Goal: Task Accomplishment & Management: Use online tool/utility

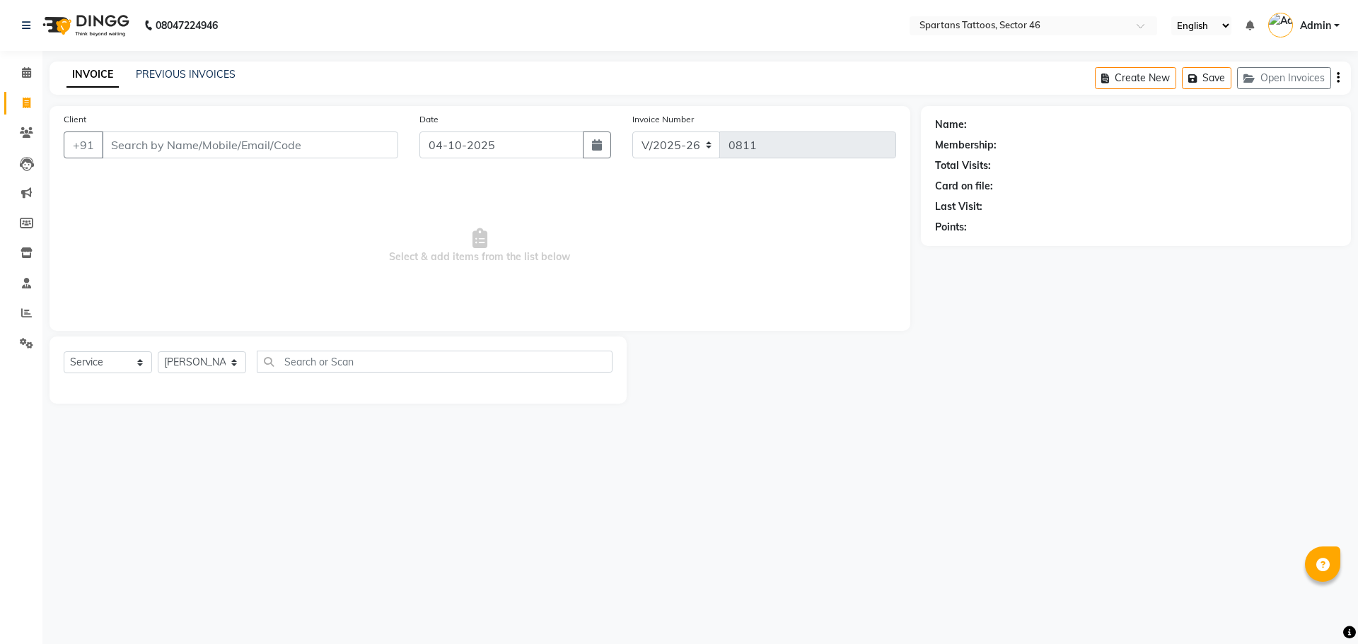
select select "6556"
select select "service"
click at [152, 141] on input "Client" at bounding box center [250, 145] width 296 height 27
type input "8985947355"
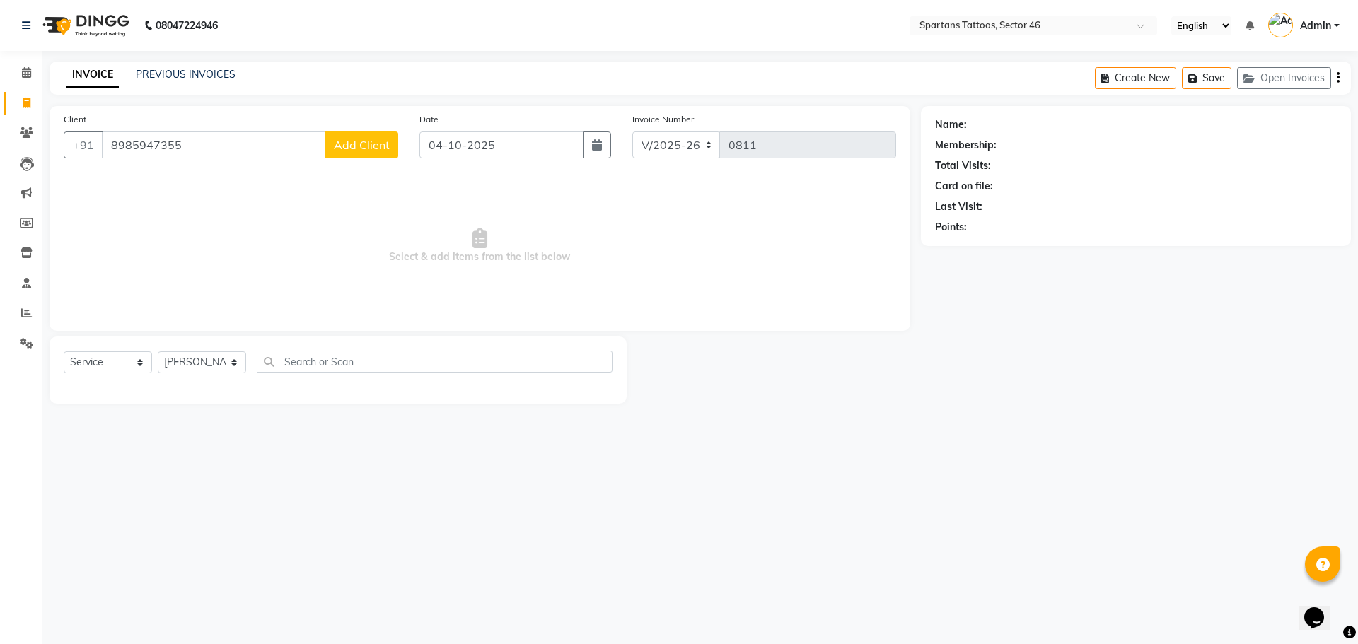
click at [376, 151] on span "Add Client" at bounding box center [362, 145] width 56 height 14
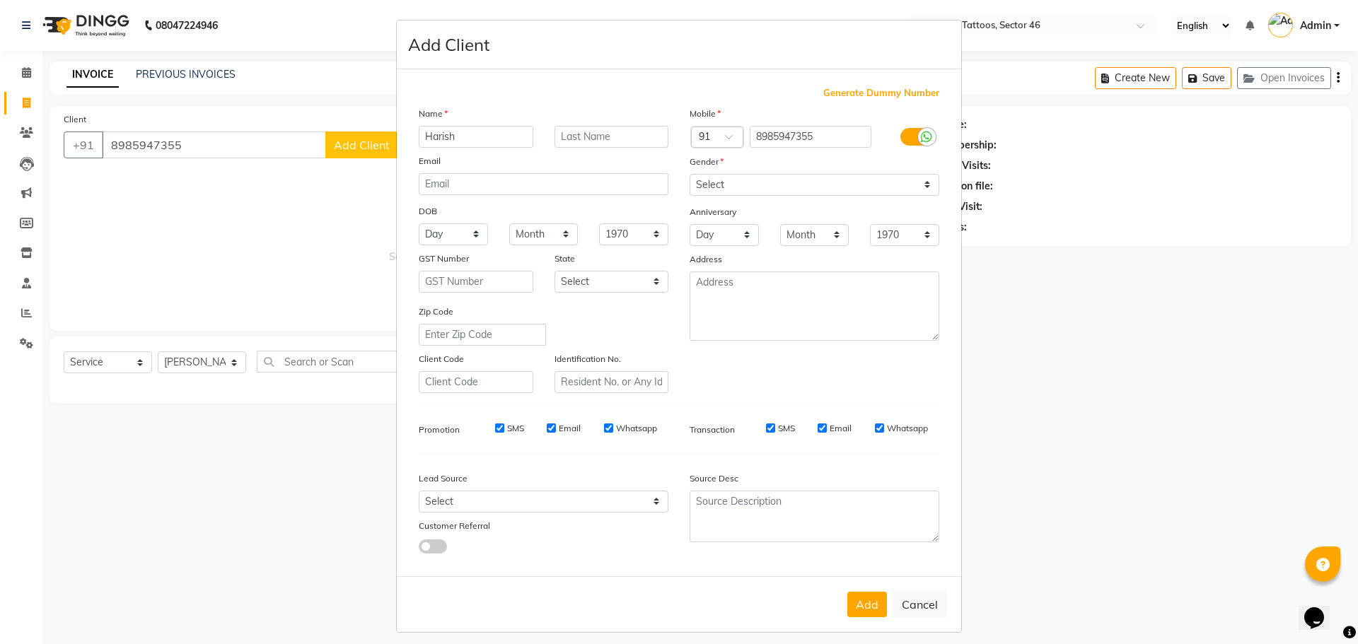
type input "Harish"
click at [731, 182] on select "Select [DEMOGRAPHIC_DATA] [DEMOGRAPHIC_DATA] Other Prefer Not To Say" at bounding box center [815, 185] width 250 height 22
select select "[DEMOGRAPHIC_DATA]"
click at [690, 174] on select "Select [DEMOGRAPHIC_DATA] [DEMOGRAPHIC_DATA] Other Prefer Not To Say" at bounding box center [815, 185] width 250 height 22
click at [489, 499] on select "Select Walk-in Referral Internet Friend Word of Mouth Advertisement Facebook Ju…" at bounding box center [544, 502] width 250 height 22
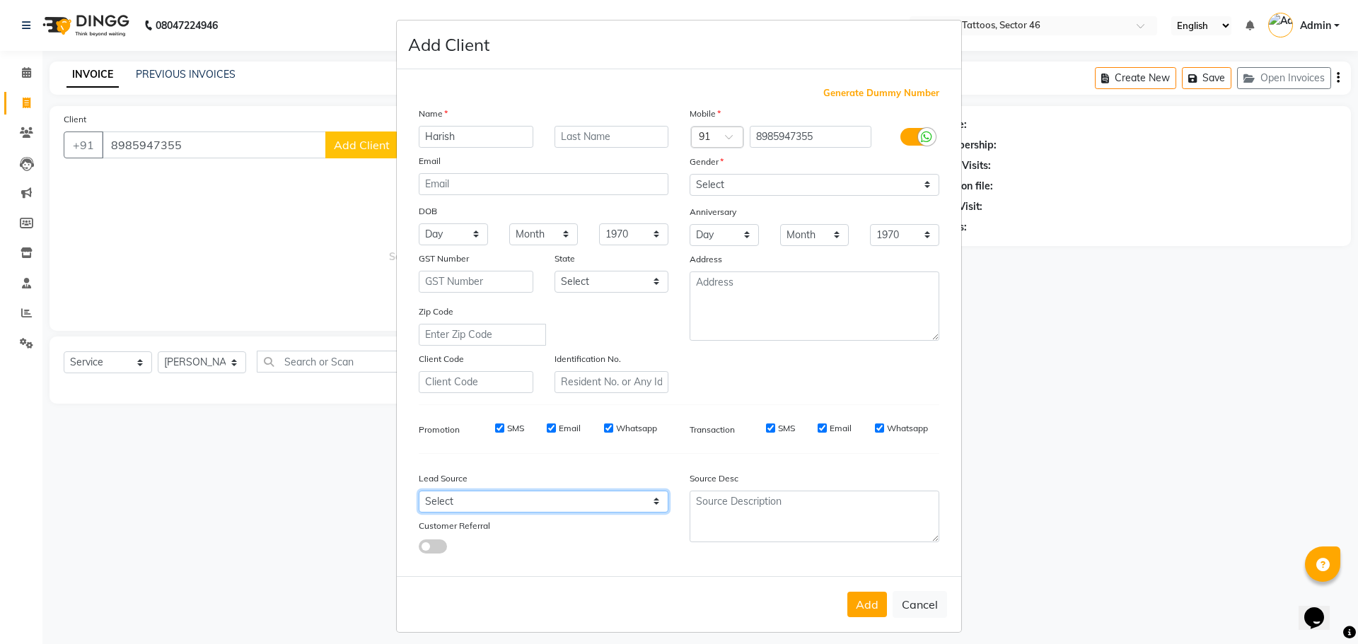
select select "46589"
click at [419, 491] on select "Select Walk-in Referral Internet Friend Word of Mouth Advertisement Facebook Ju…" at bounding box center [544, 502] width 250 height 22
click at [854, 613] on button "Add" at bounding box center [867, 604] width 40 height 25
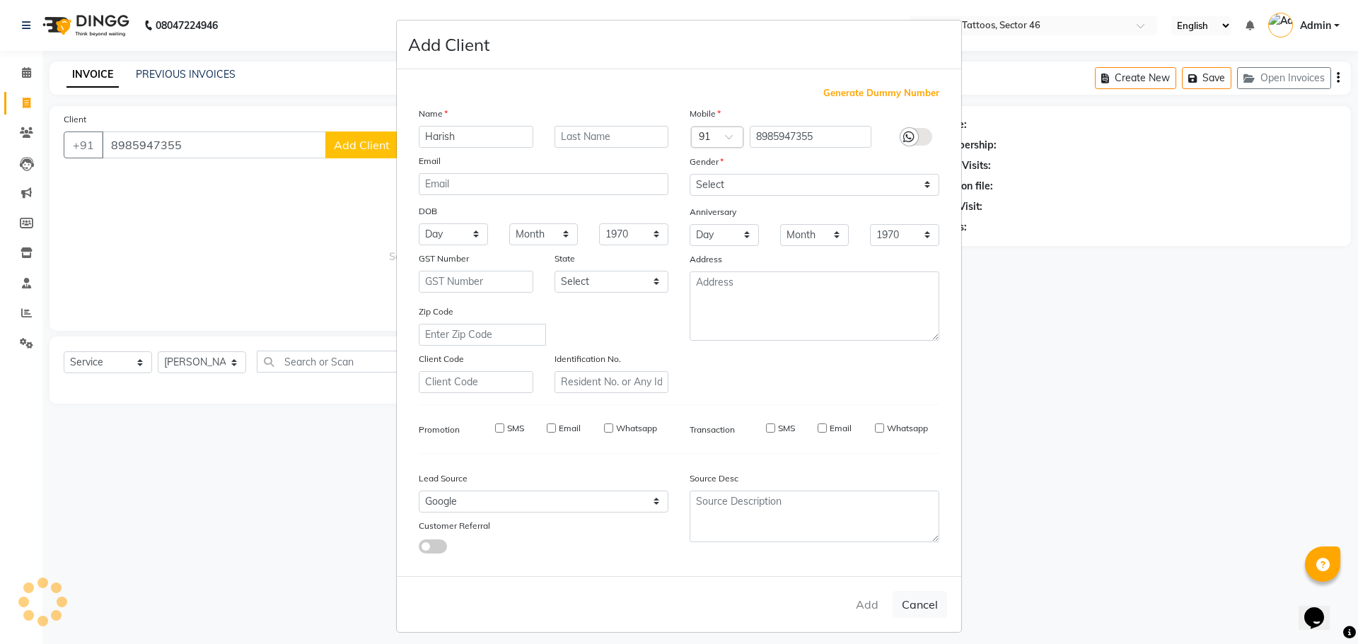
select select
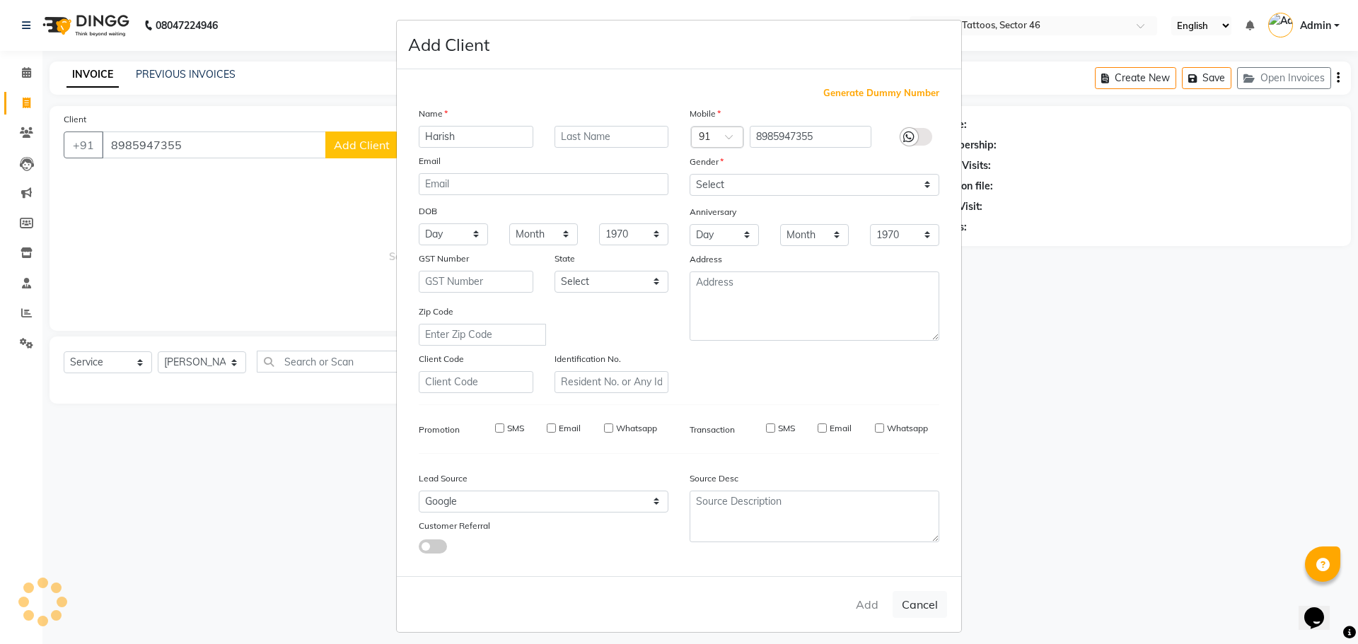
select select
checkbox input "false"
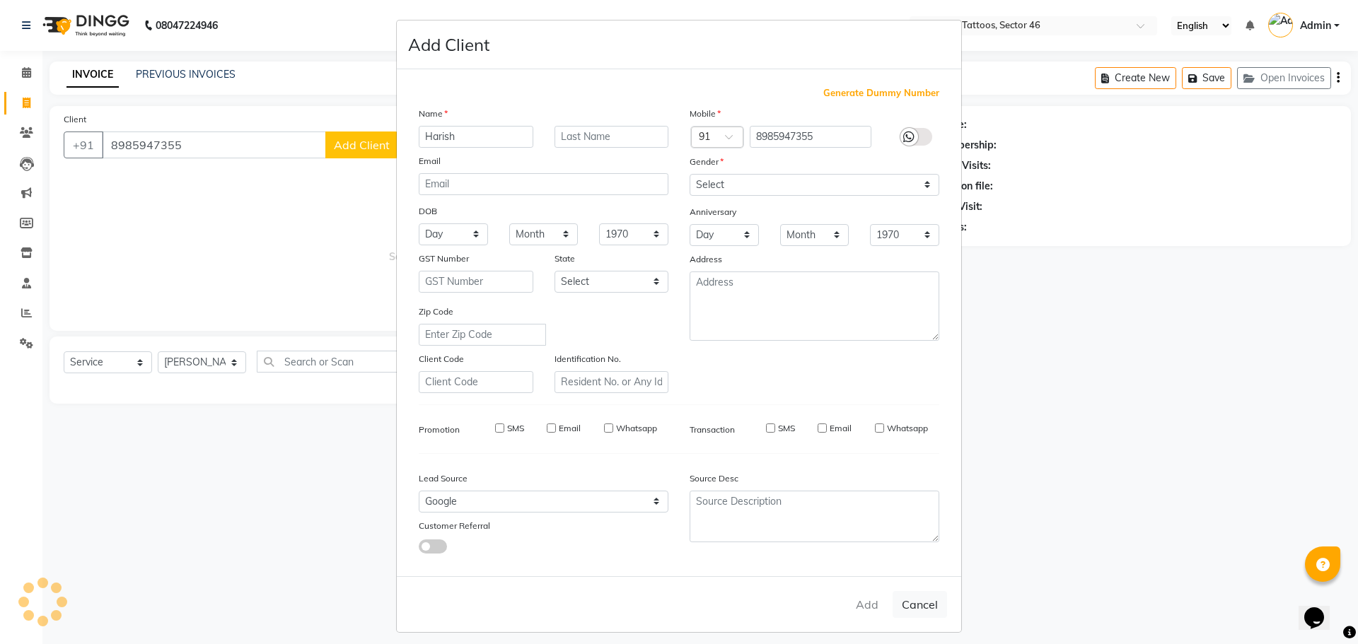
checkbox input "false"
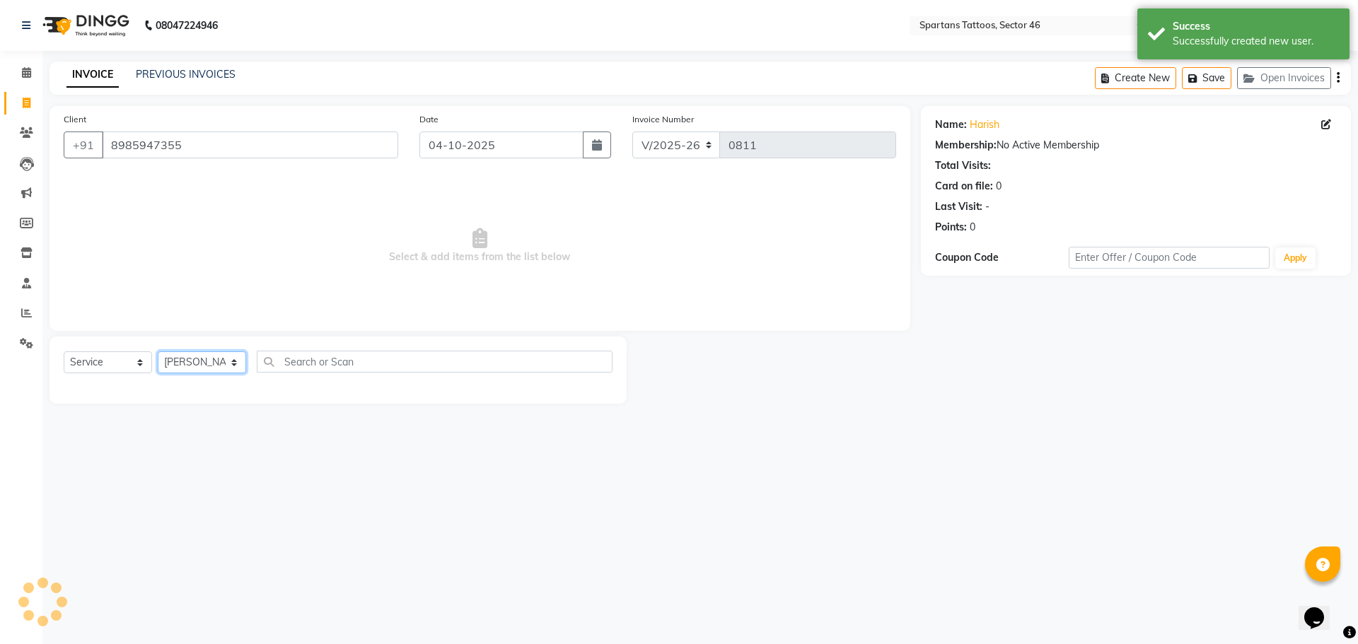
click at [208, 357] on select "[PERSON_NAME] [PERSON_NAME] [PERSON_NAME]" at bounding box center [202, 363] width 88 height 22
select select "58253"
click at [158, 352] on select "[PERSON_NAME] [PERSON_NAME] [PERSON_NAME]" at bounding box center [202, 363] width 88 height 22
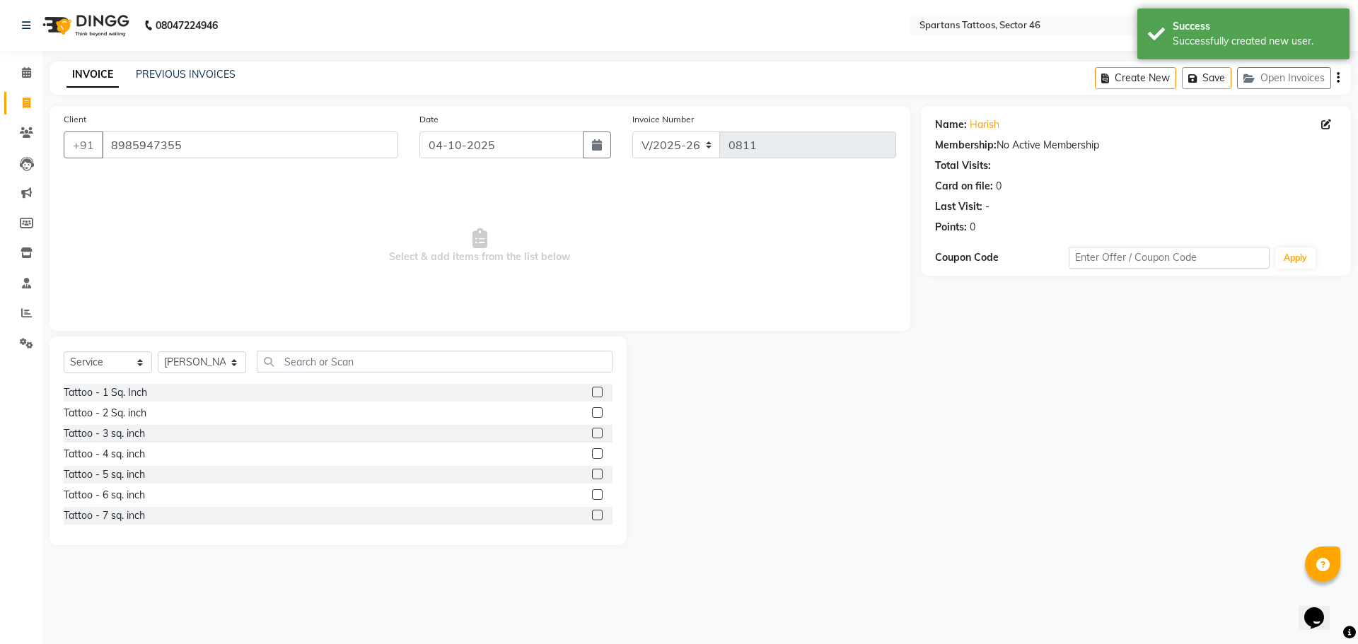
click at [592, 458] on label at bounding box center [597, 453] width 11 height 11
click at [592, 458] on input "checkbox" at bounding box center [596, 454] width 9 height 9
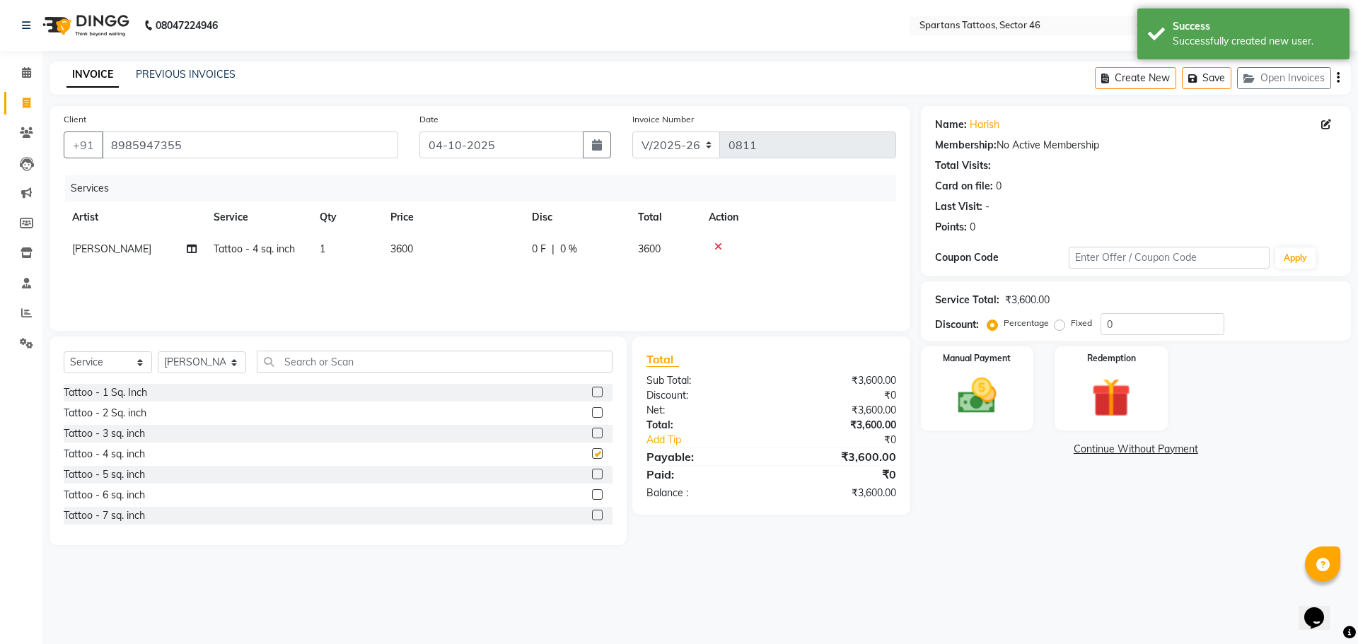
checkbox input "false"
click at [446, 249] on td "3600" at bounding box center [452, 249] width 141 height 32
select select "58253"
drag, startPoint x: 543, startPoint y: 242, endPoint x: 383, endPoint y: 241, distance: 159.9
click at [394, 241] on tr "[PERSON_NAME] [PERSON_NAME] Tarun Tattoo - 4 sq. inch x Tattoo - 1 Sq. Inch Tat…" at bounding box center [480, 260] width 833 height 54
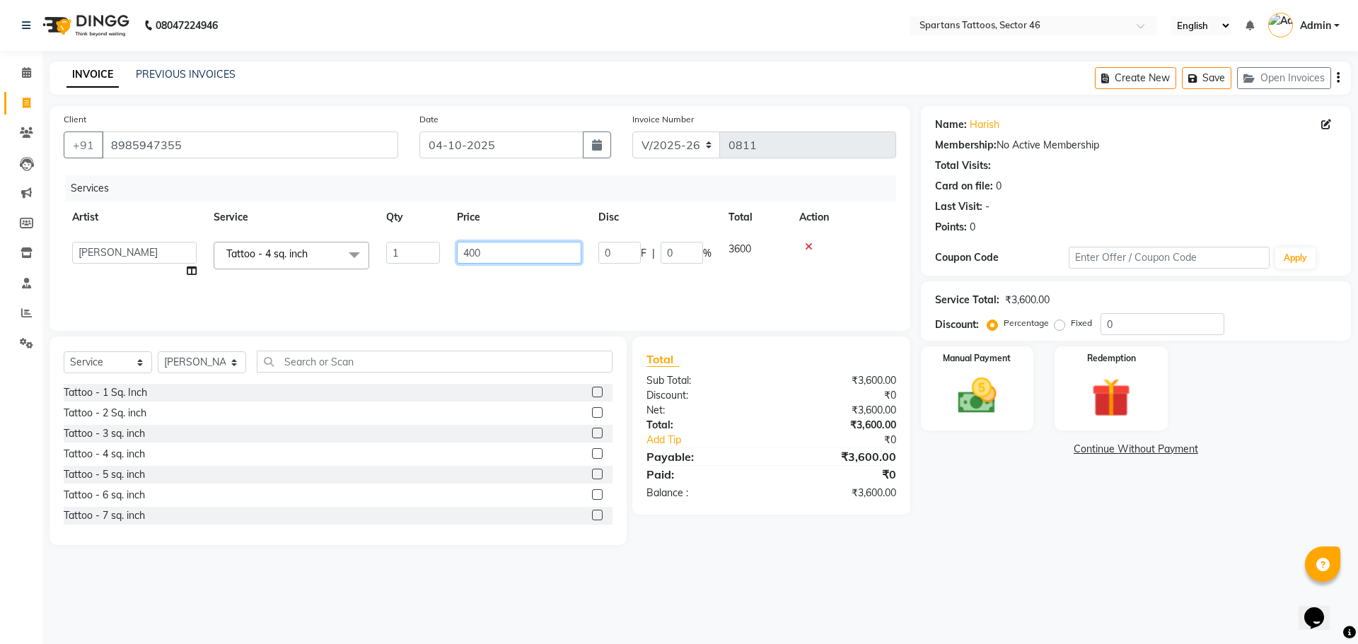
type input "4000"
click at [963, 394] on img at bounding box center [977, 396] width 66 height 47
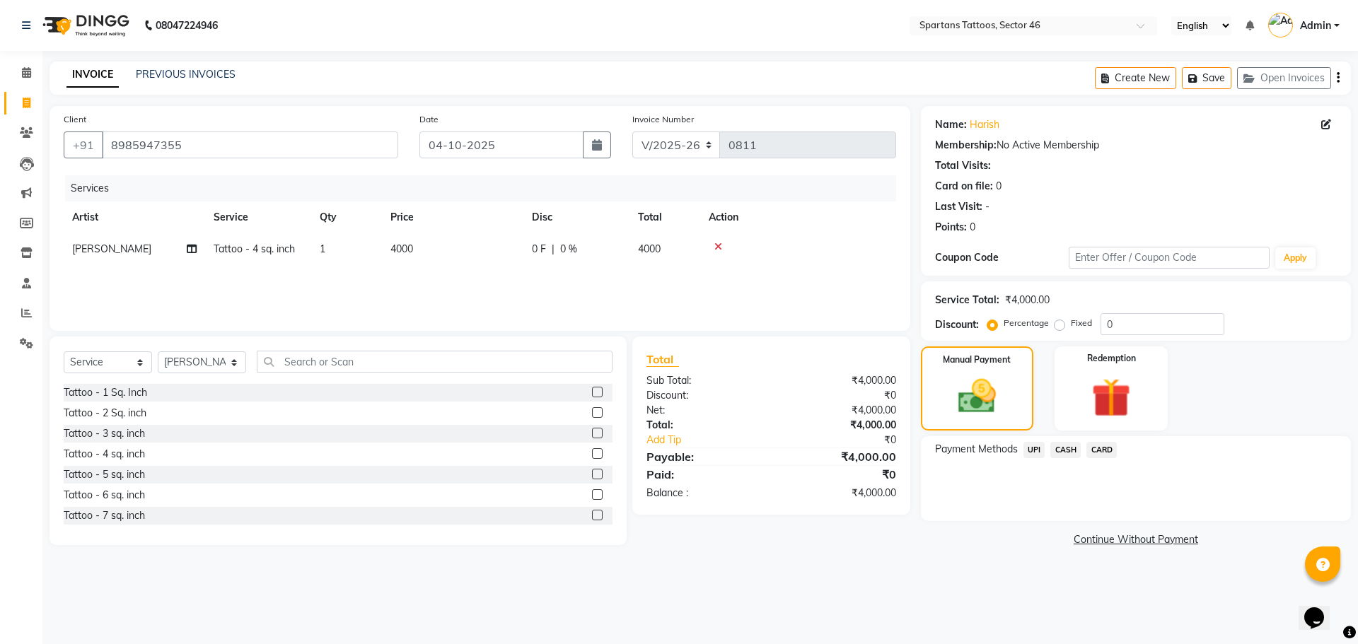
click at [1041, 448] on span "UPI" at bounding box center [1035, 450] width 22 height 16
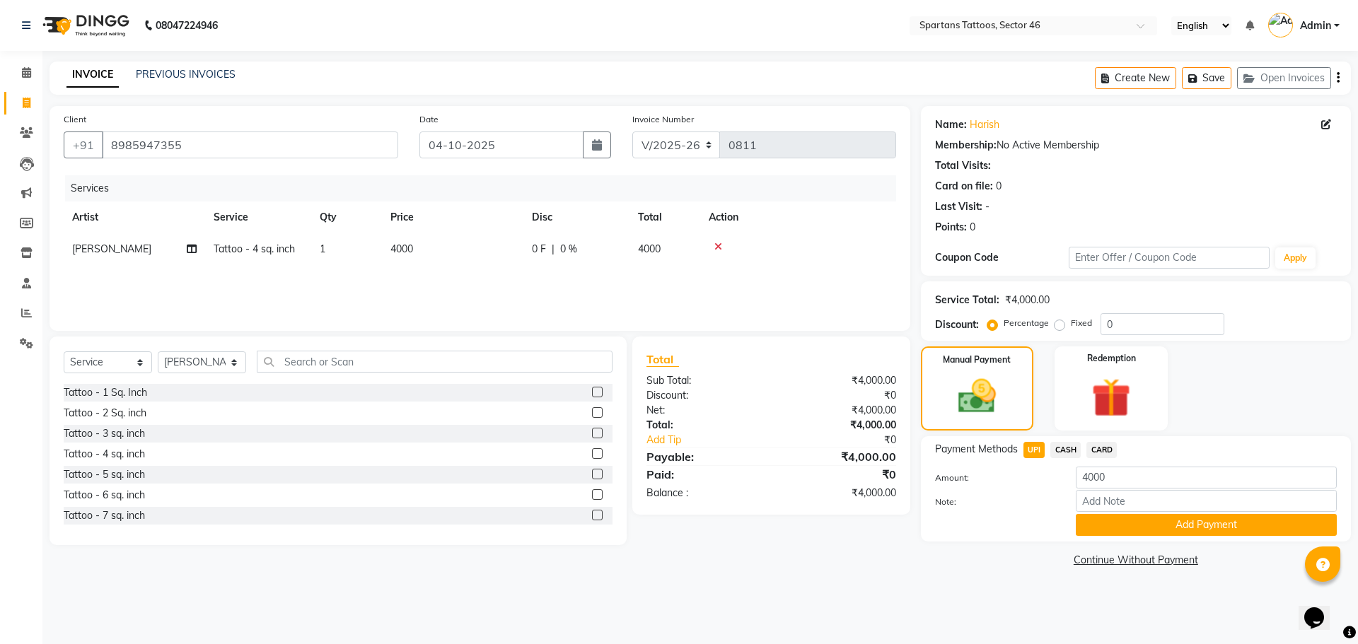
click at [1208, 522] on button "Add Payment" at bounding box center [1206, 525] width 261 height 22
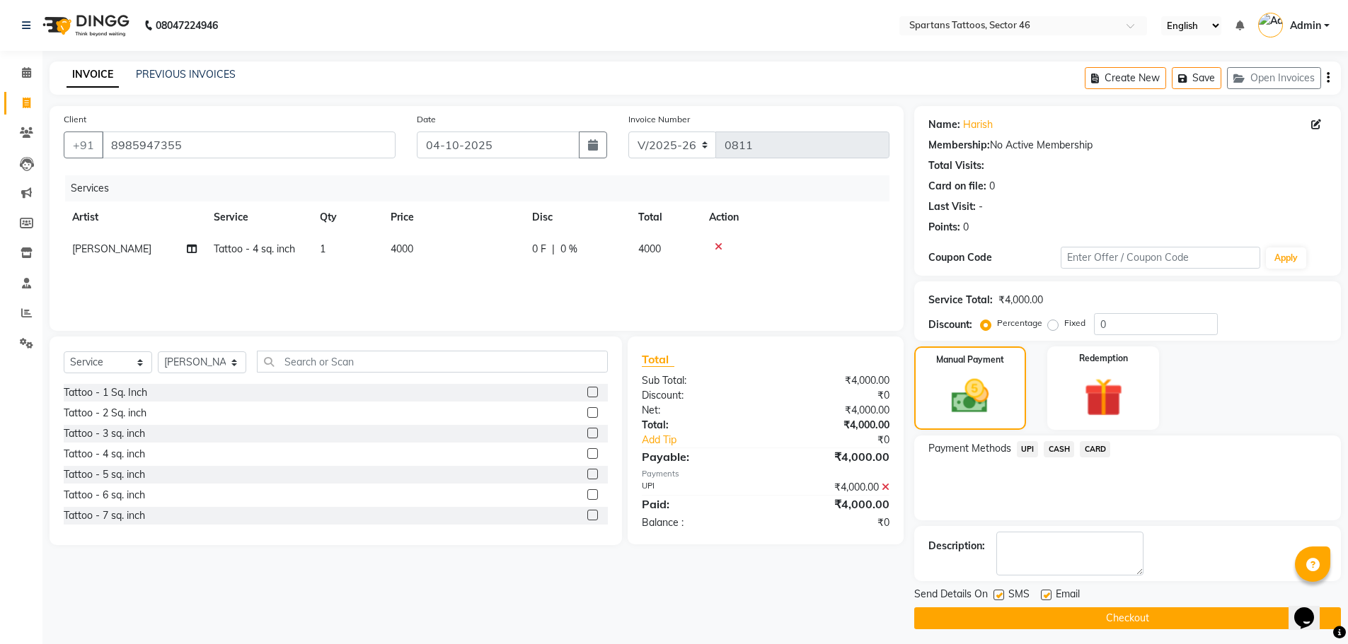
click at [1069, 625] on button "Checkout" at bounding box center [1127, 619] width 427 height 22
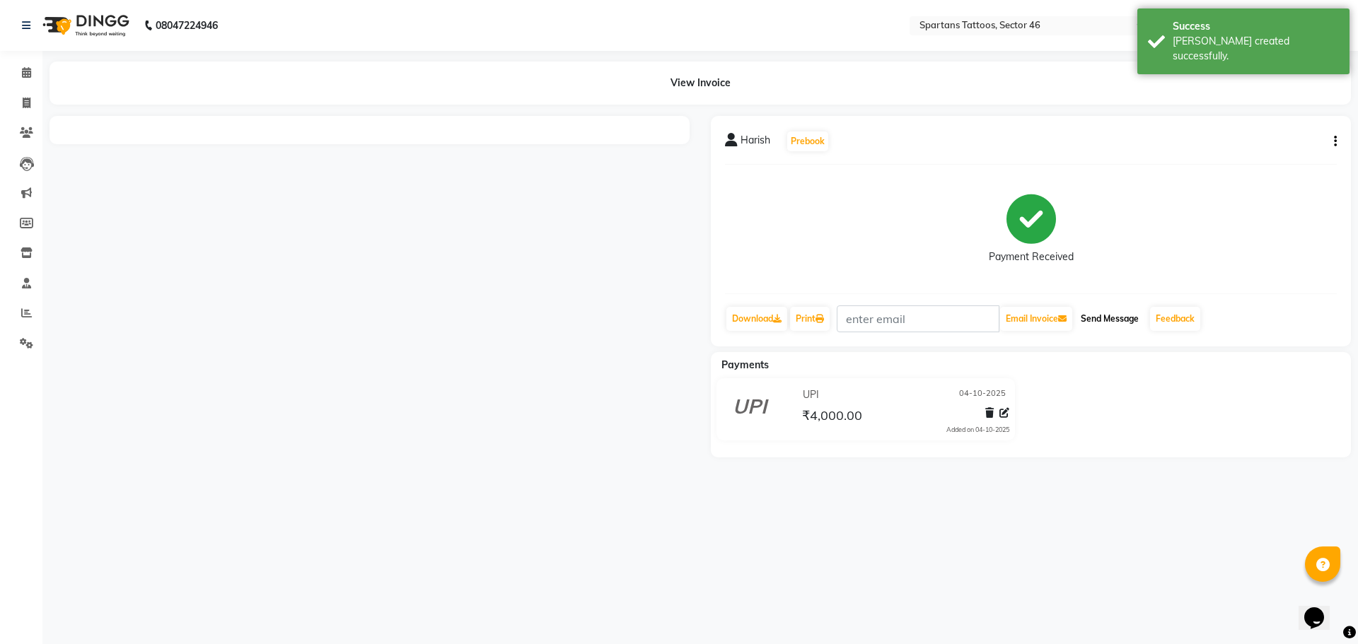
click at [1109, 323] on button "Send Message" at bounding box center [1109, 319] width 69 height 24
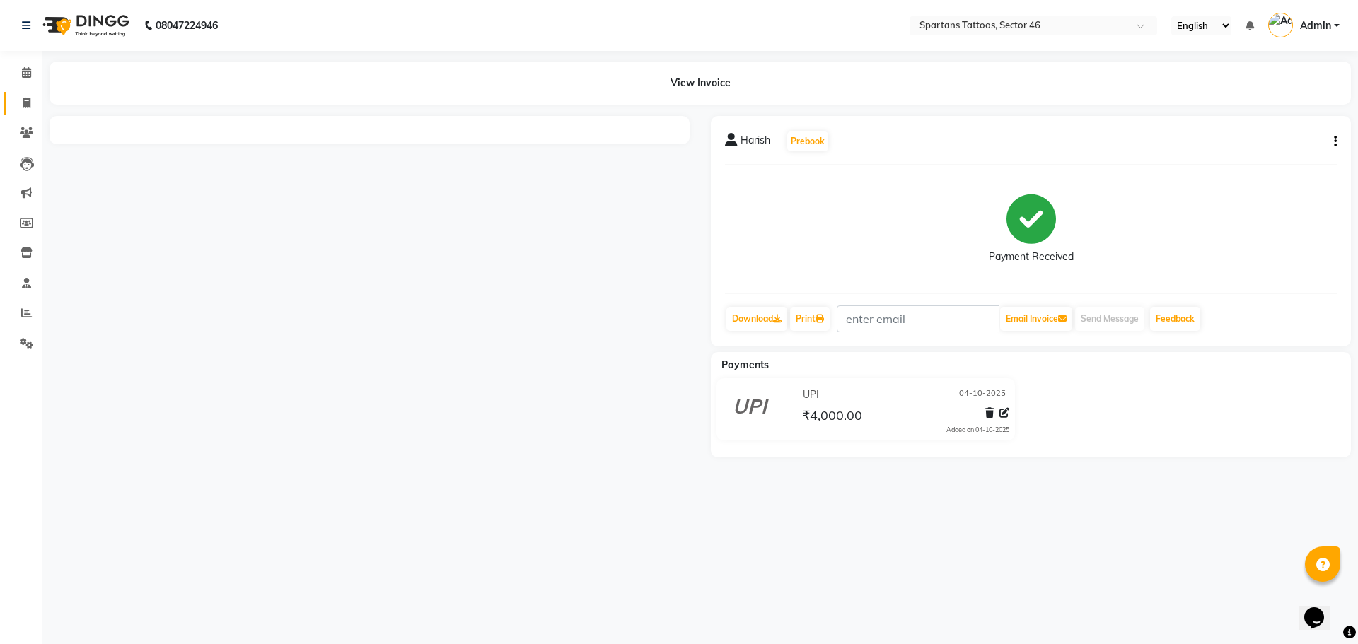
click at [21, 94] on link "Invoice" at bounding box center [21, 103] width 34 height 23
select select "service"
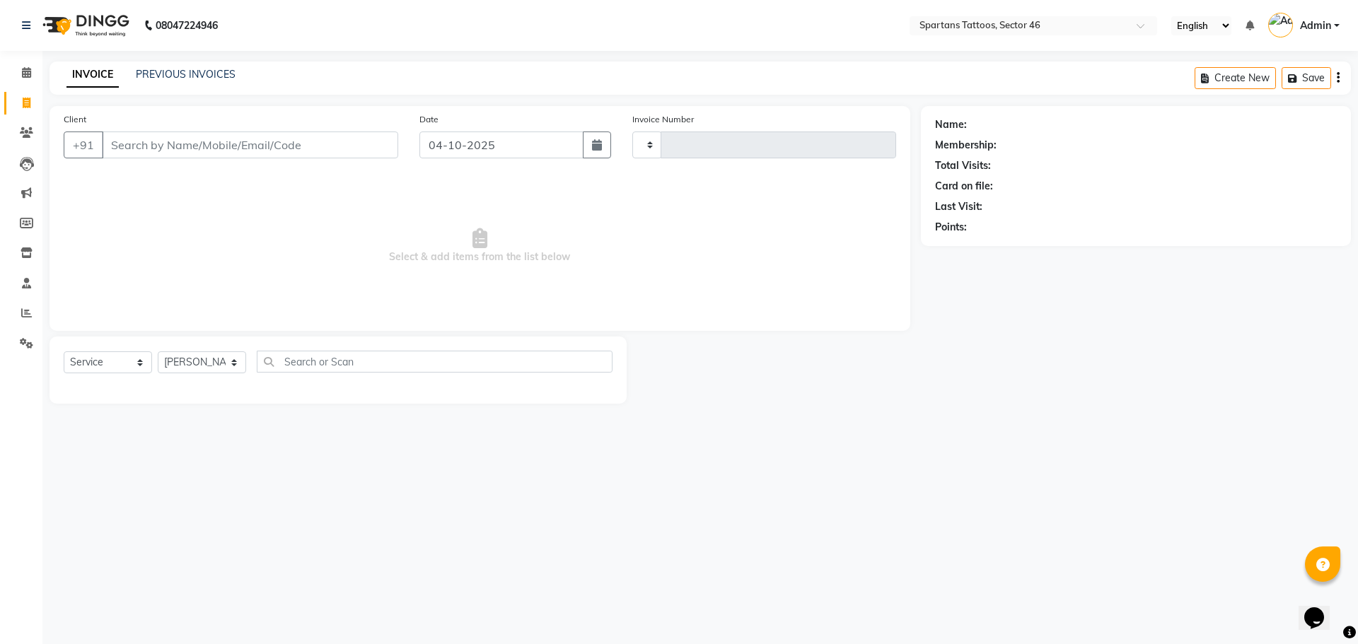
type input "0812"
select select "6556"
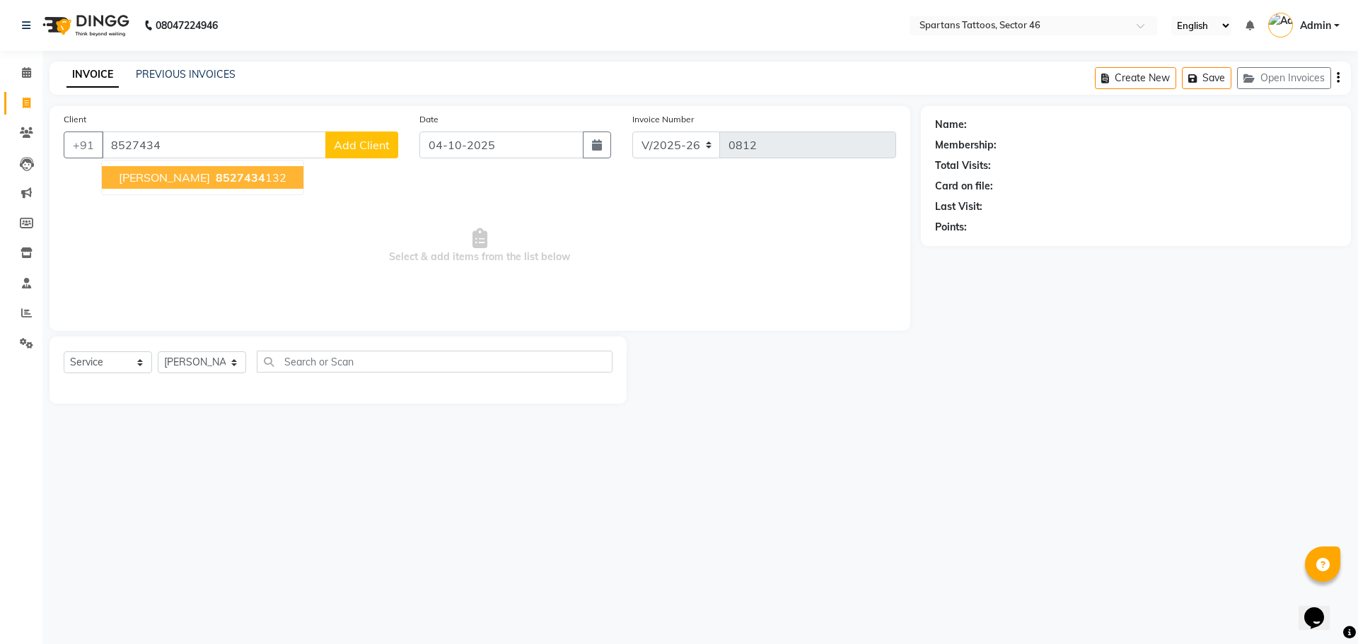
click at [195, 180] on span "[PERSON_NAME]" at bounding box center [164, 177] width 91 height 14
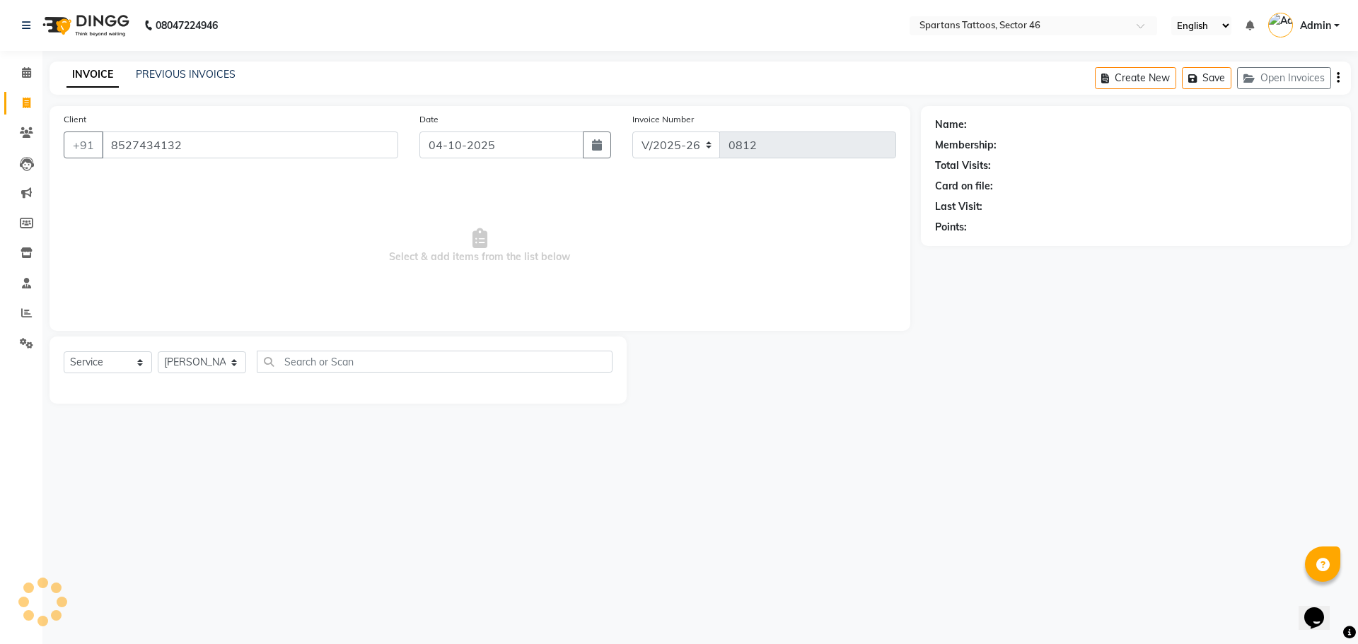
type input "8527434132"
click at [209, 361] on select "[PERSON_NAME] [PERSON_NAME] [PERSON_NAME]" at bounding box center [202, 363] width 88 height 22
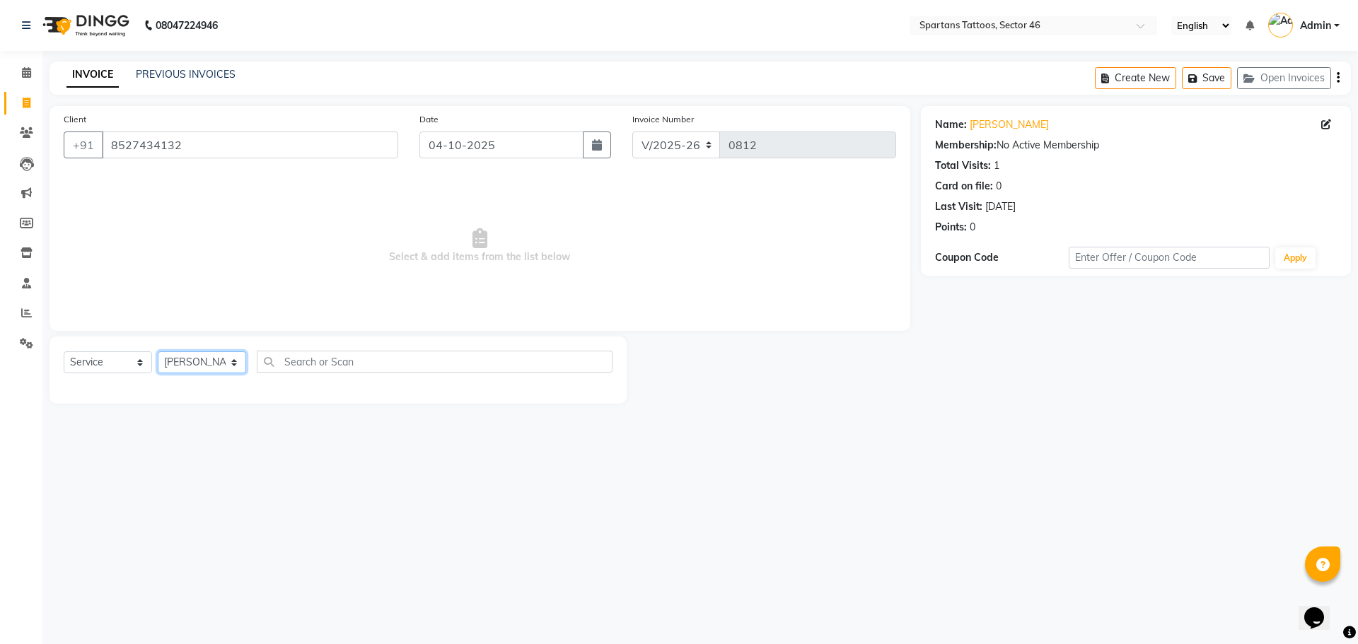
select select "58257"
click at [158, 352] on select "[PERSON_NAME] [PERSON_NAME] [PERSON_NAME]" at bounding box center [202, 363] width 88 height 22
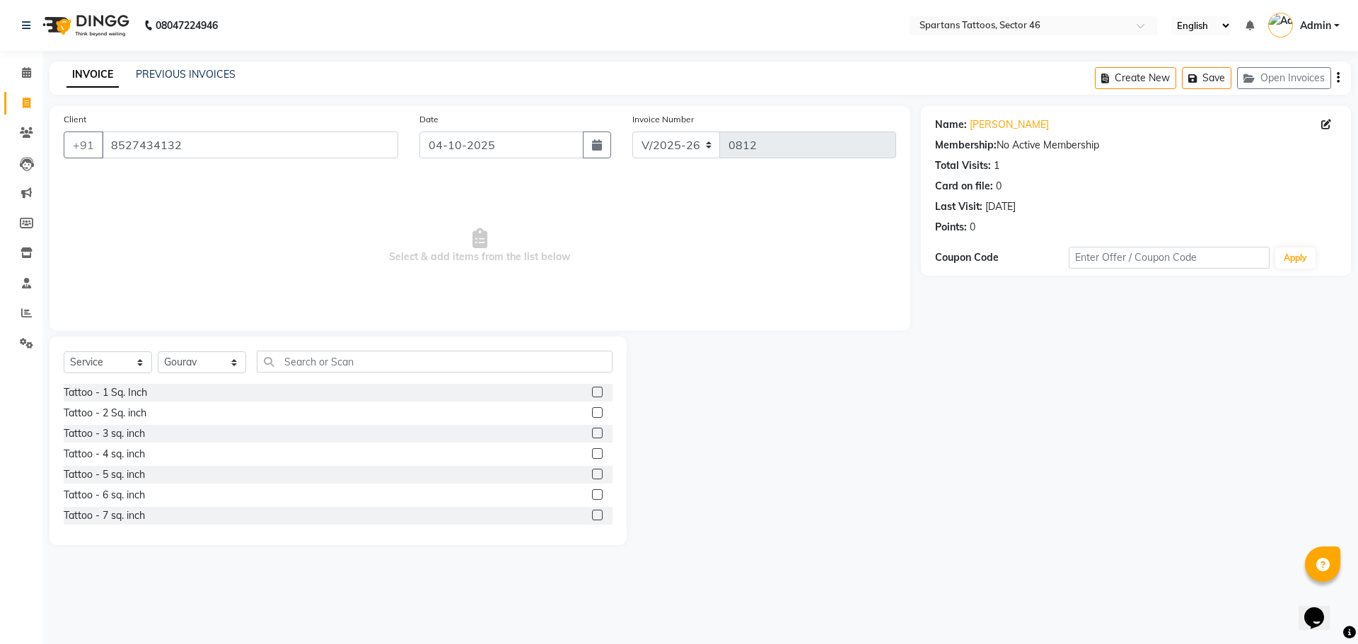
click at [592, 408] on label at bounding box center [597, 412] width 11 height 11
click at [592, 409] on input "checkbox" at bounding box center [596, 413] width 9 height 9
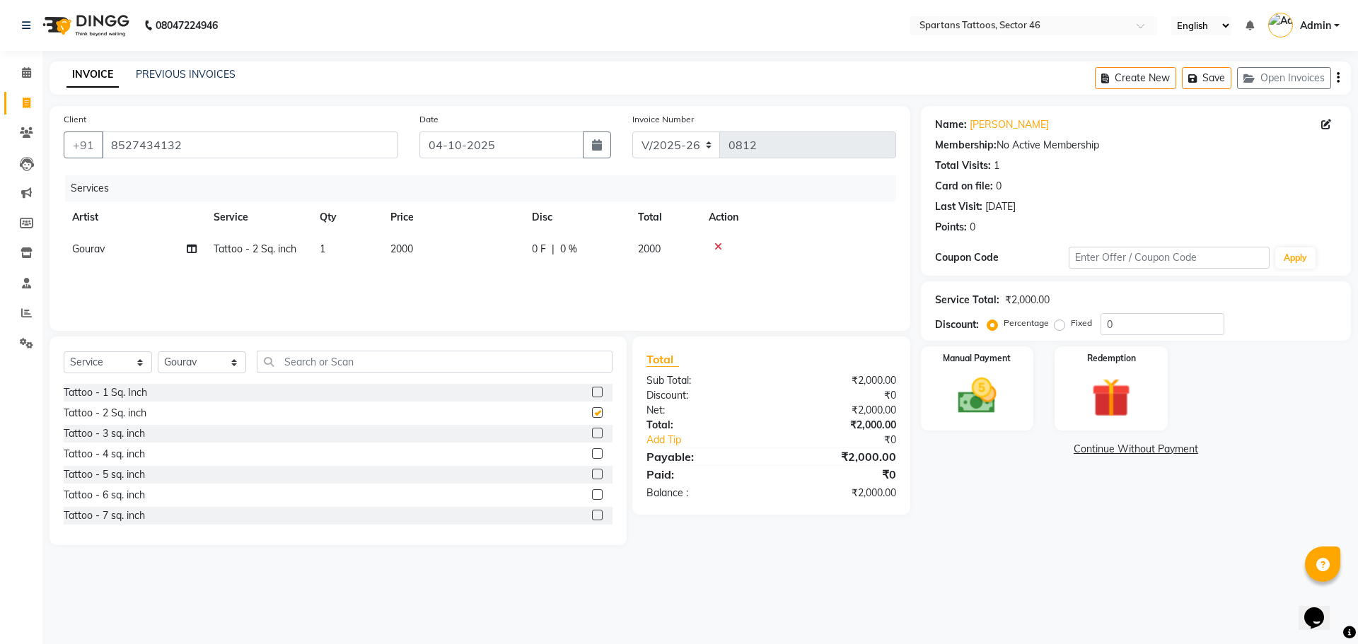
checkbox input "false"
click at [458, 248] on td "2000" at bounding box center [452, 249] width 141 height 32
select select "58257"
drag, startPoint x: 537, startPoint y: 253, endPoint x: 395, endPoint y: 255, distance: 141.5
click at [395, 255] on tr "[PERSON_NAME] [PERSON_NAME] Tattoo - 2 Sq. inch x Tattoo - 1 Sq. Inch Tattoo - …" at bounding box center [480, 260] width 833 height 54
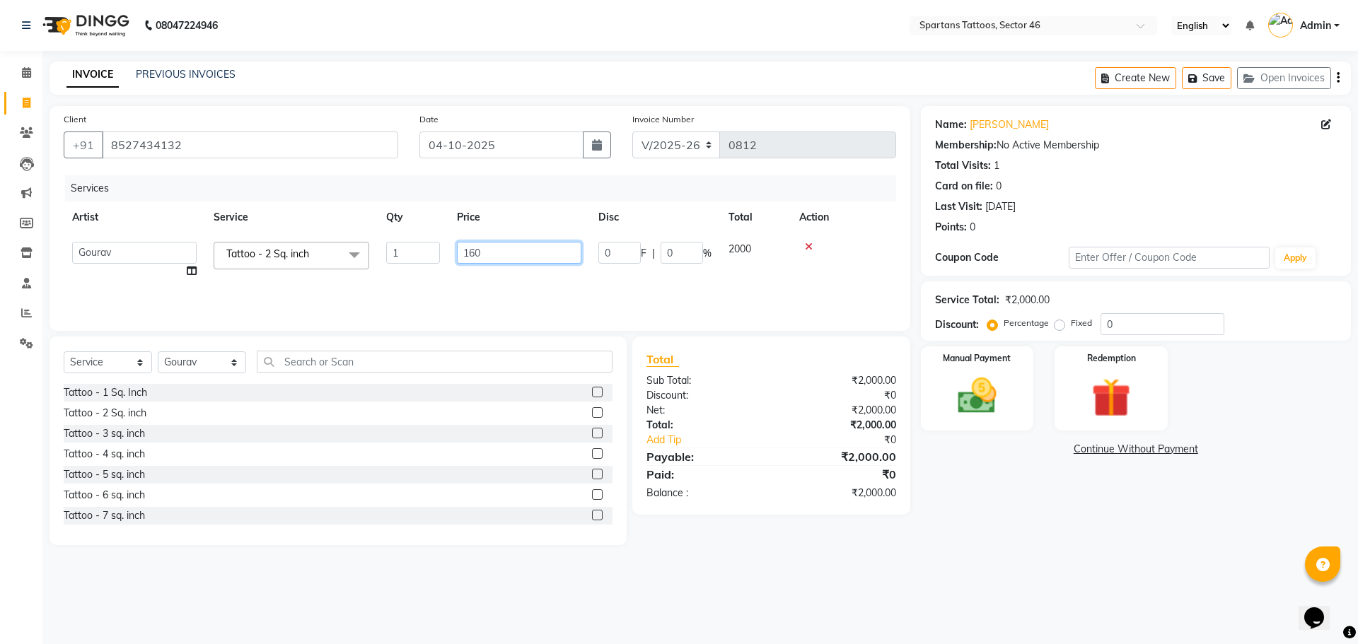
type input "1600"
click at [1028, 392] on div "Manual Payment" at bounding box center [976, 388] width 117 height 87
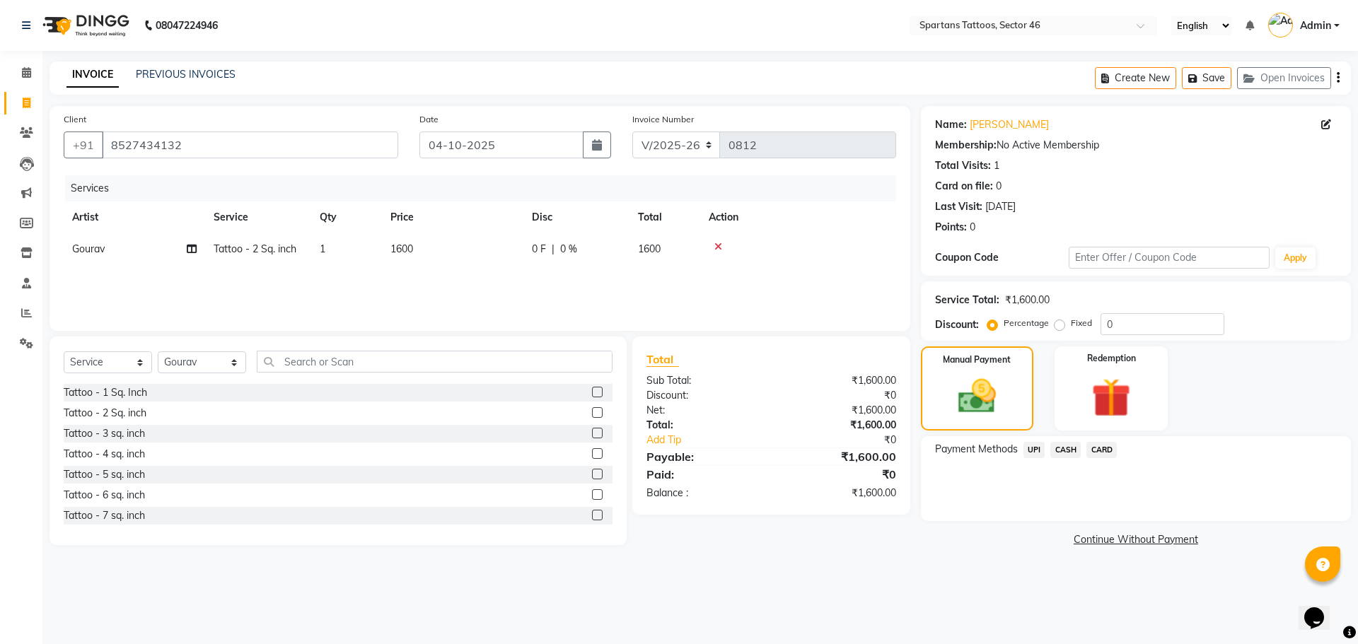
click at [1026, 446] on span "UPI" at bounding box center [1035, 450] width 22 height 16
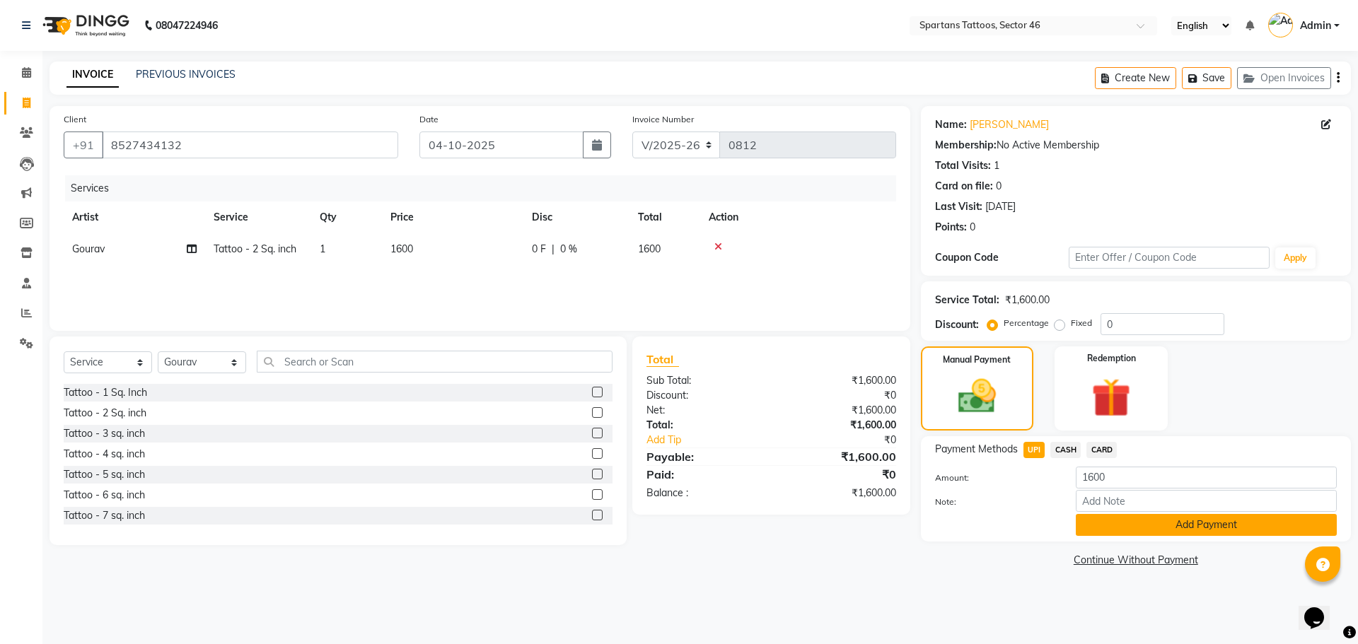
click at [1150, 528] on button "Add Payment" at bounding box center [1206, 525] width 261 height 22
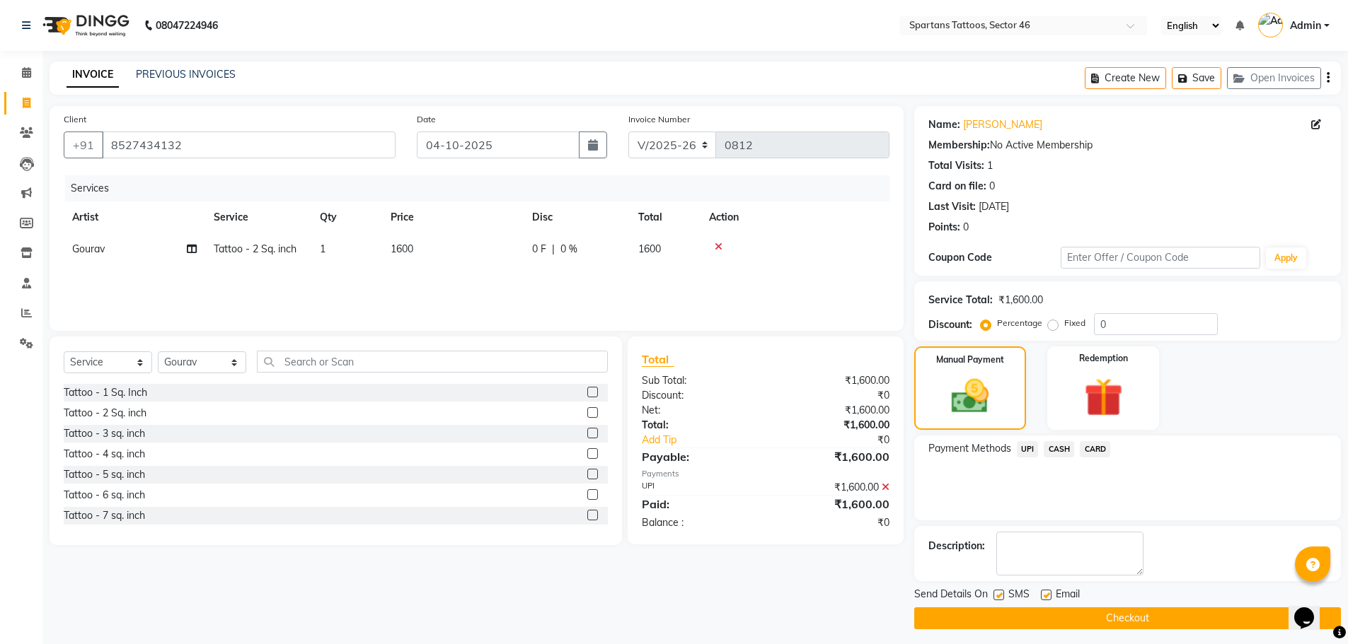
click at [1131, 621] on button "Checkout" at bounding box center [1127, 619] width 427 height 22
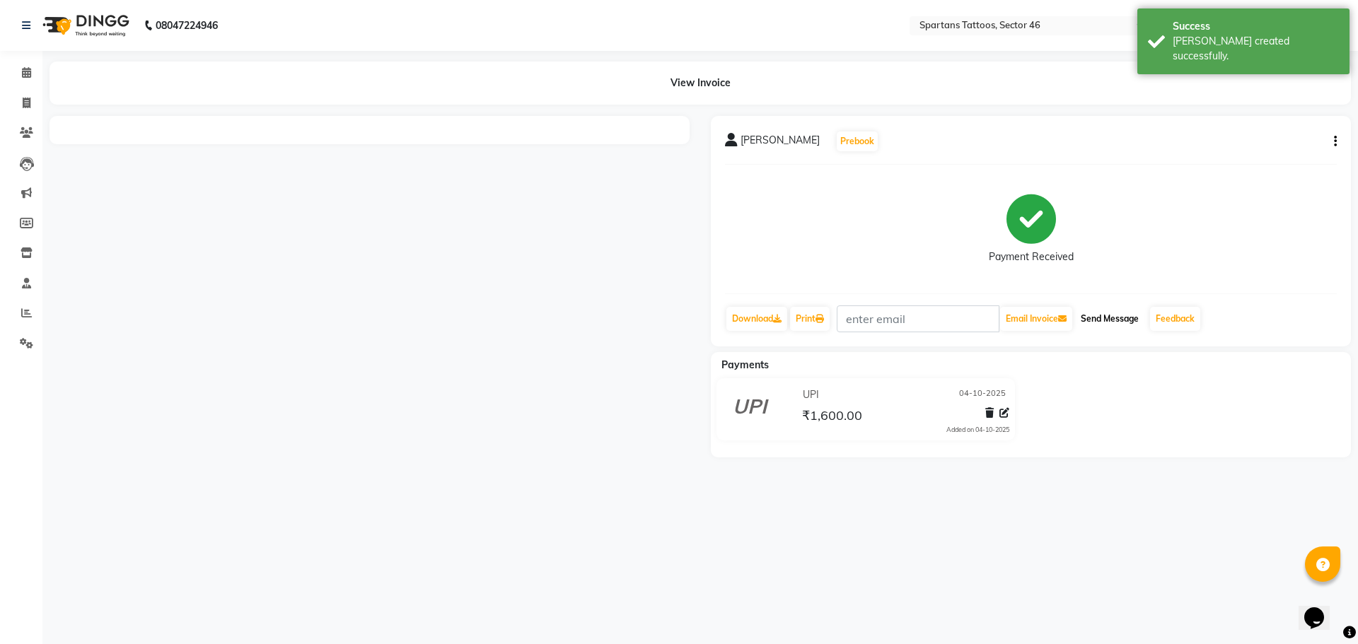
click at [1106, 316] on button "Send Message" at bounding box center [1109, 319] width 69 height 24
